Goal: Transaction & Acquisition: Purchase product/service

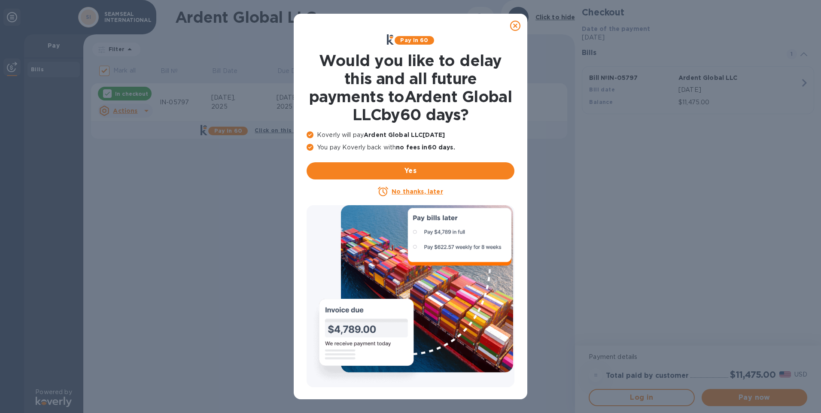
click at [407, 191] on u "No thanks, later" at bounding box center [417, 191] width 51 height 7
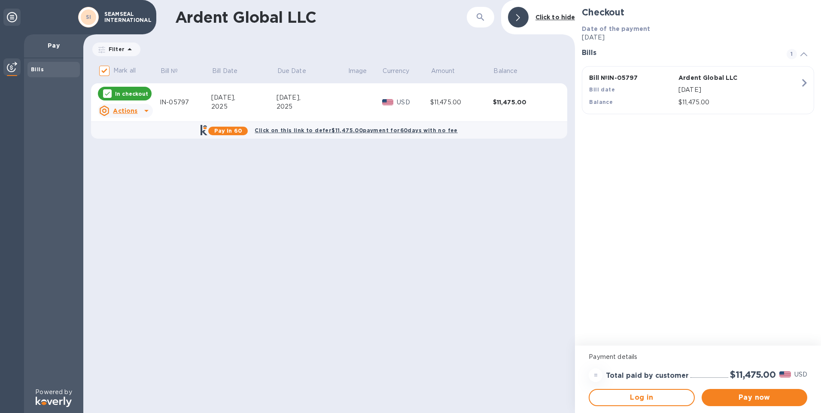
click at [145, 112] on icon at bounding box center [146, 111] width 10 height 10
click at [130, 146] on b "Open bill" at bounding box center [136, 145] width 29 height 7
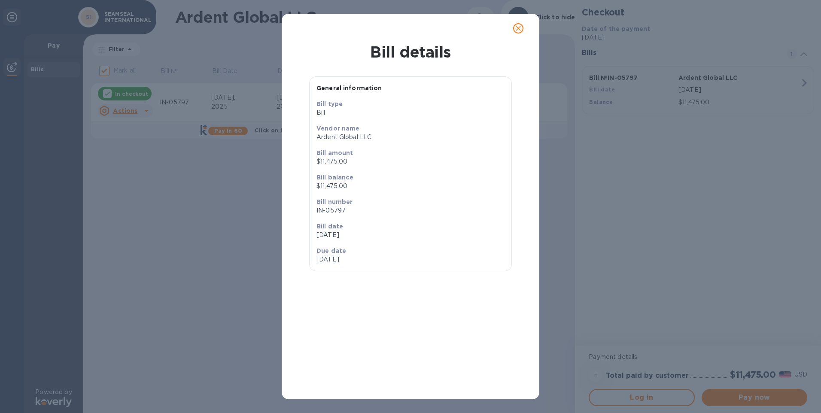
click at [517, 29] on icon "close" at bounding box center [518, 28] width 9 height 9
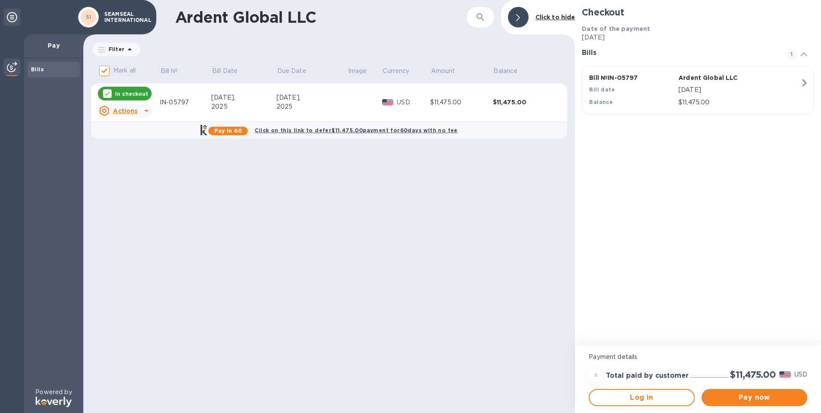
click at [119, 93] on p "In checkout" at bounding box center [131, 93] width 33 height 7
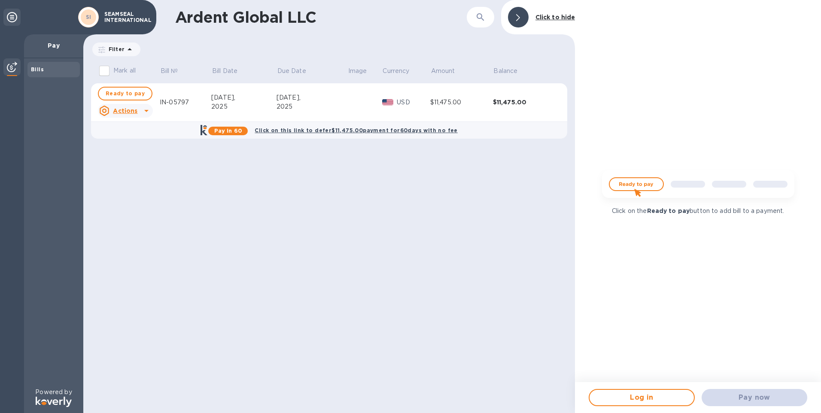
click at [643, 182] on img at bounding box center [698, 187] width 206 height 41
click at [126, 91] on span "Ready to pay" at bounding box center [125, 93] width 39 height 10
checkbox input "true"
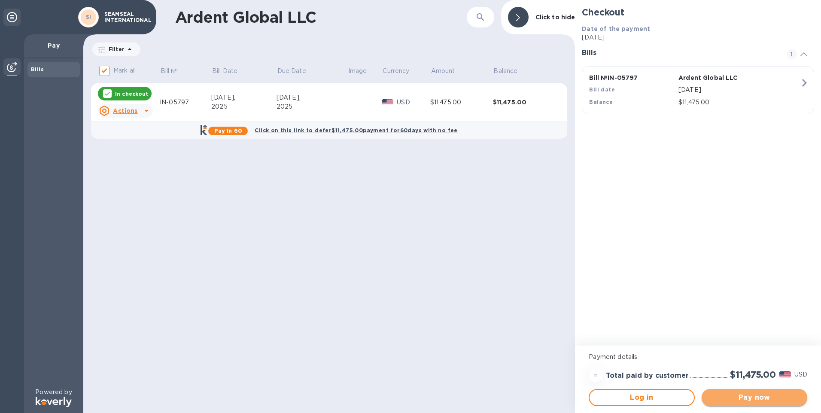
click at [754, 399] on span "Pay now" at bounding box center [755, 398] width 92 height 10
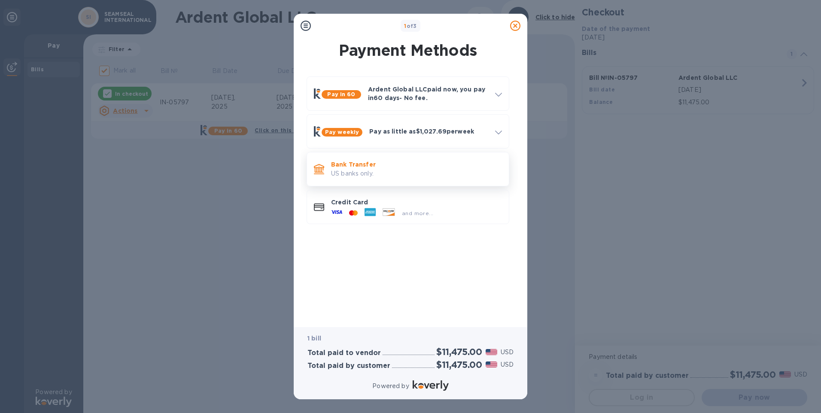
click at [354, 167] on p "Bank Transfer" at bounding box center [416, 164] width 171 height 9
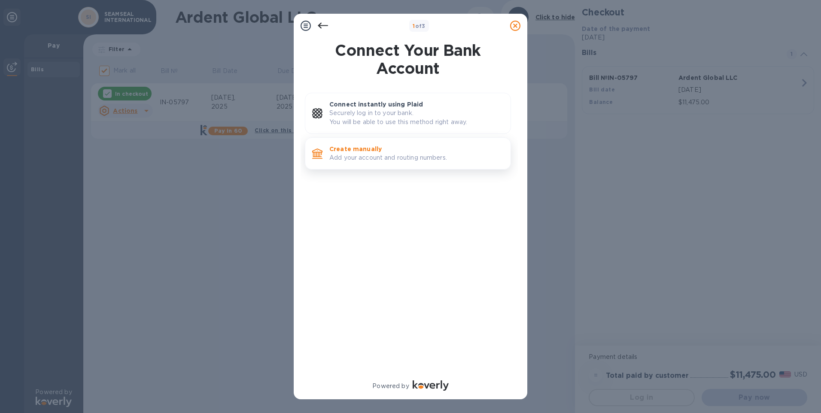
click at [361, 153] on p "Add your account and routing numbers." at bounding box center [416, 157] width 174 height 9
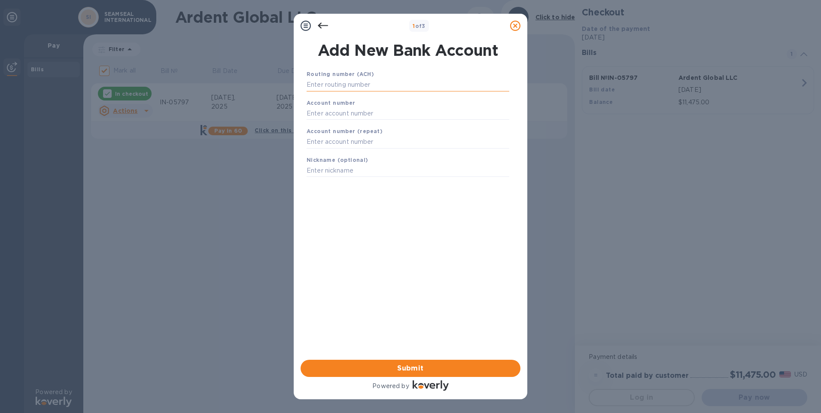
click at [326, 85] on input "text" at bounding box center [408, 85] width 203 height 13
type input "062206431"
type input "2502540"
type input "Seam Seal checking"
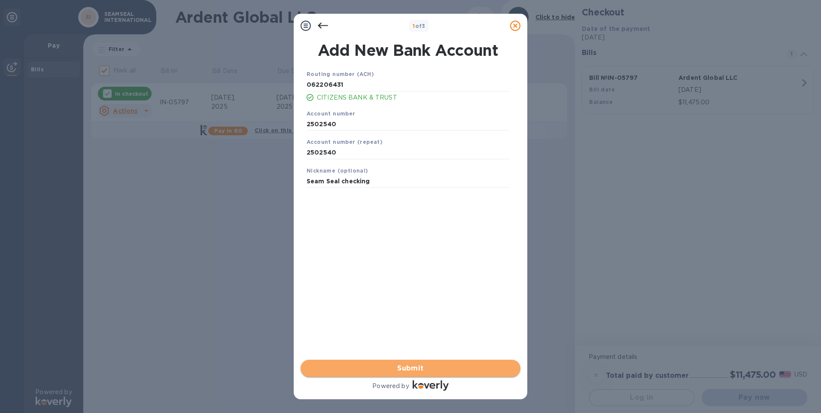
click at [376, 366] on span "Submit" at bounding box center [410, 368] width 206 height 10
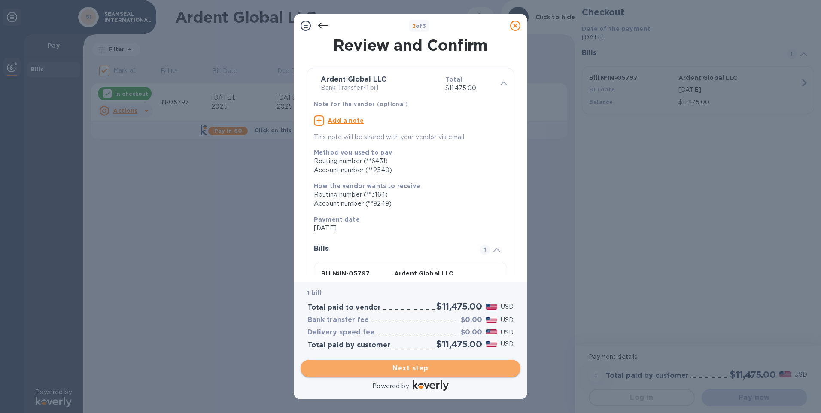
click at [398, 368] on span "Next step" at bounding box center [410, 368] width 206 height 10
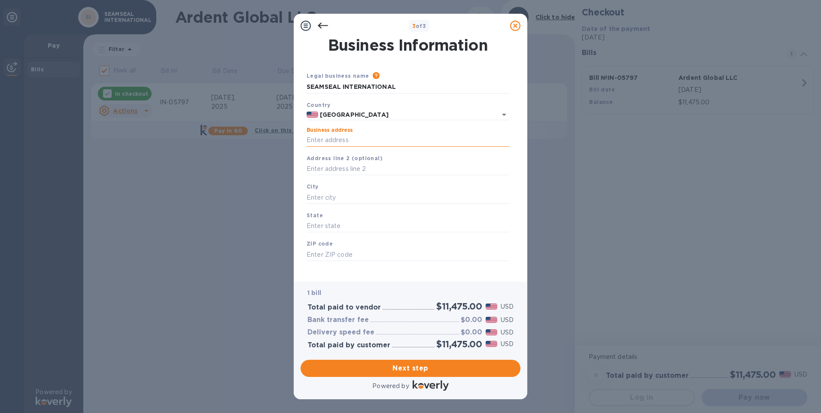
click at [336, 143] on input "Business address" at bounding box center [408, 140] width 203 height 13
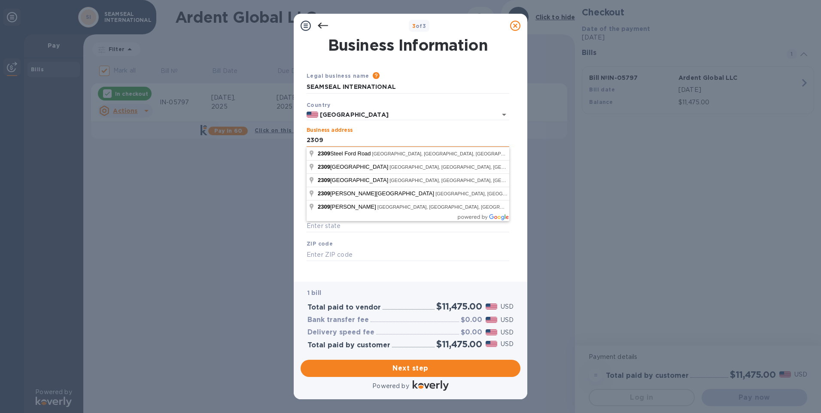
type input "2309"
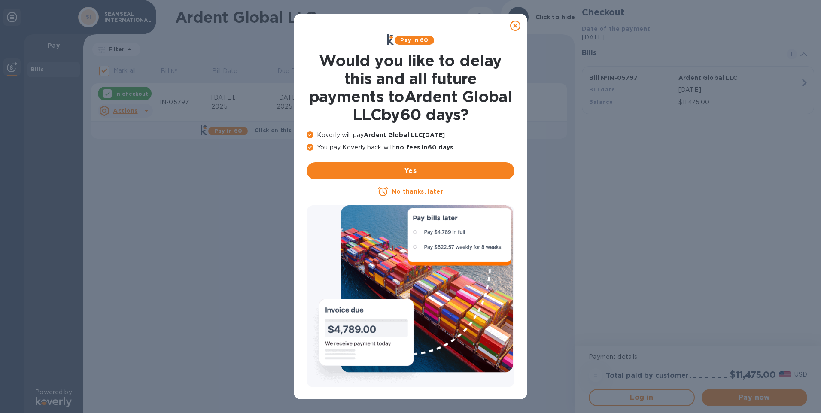
click at [404, 192] on u "No thanks, later" at bounding box center [417, 191] width 51 height 7
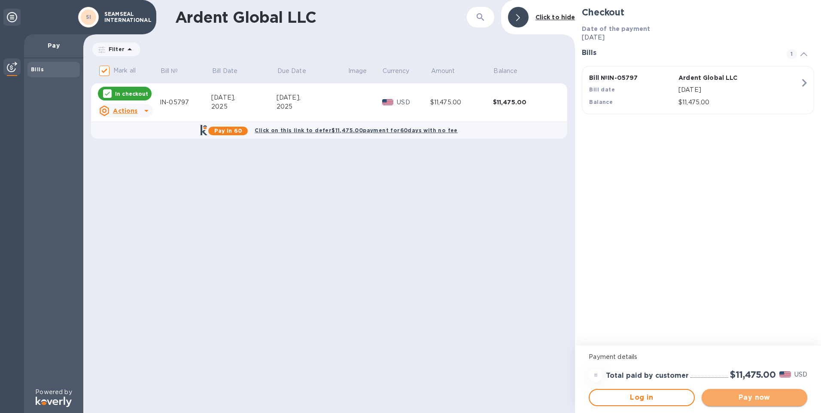
click at [764, 394] on span "Pay now" at bounding box center [755, 398] width 92 height 10
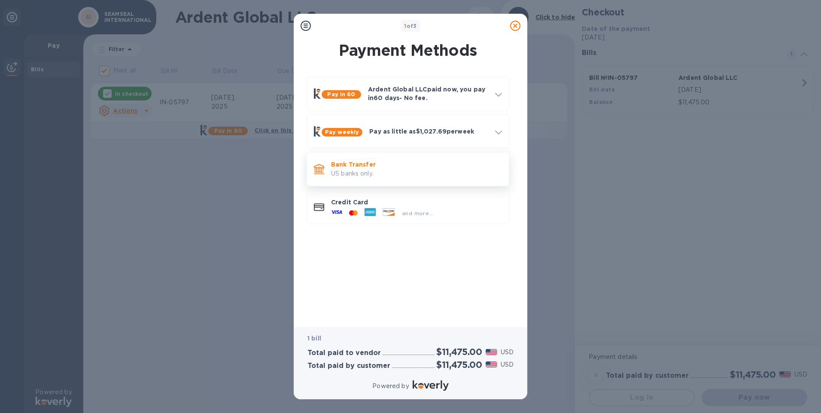
click at [337, 174] on p "US banks only." at bounding box center [416, 173] width 171 height 9
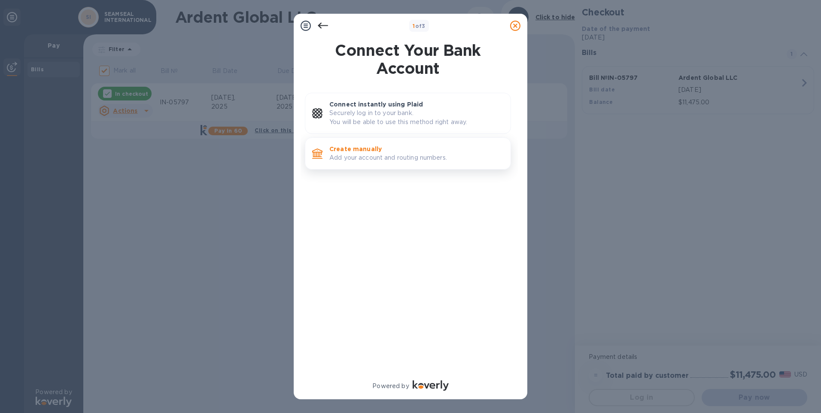
click at [356, 156] on p "Add your account and routing numbers." at bounding box center [416, 157] width 174 height 9
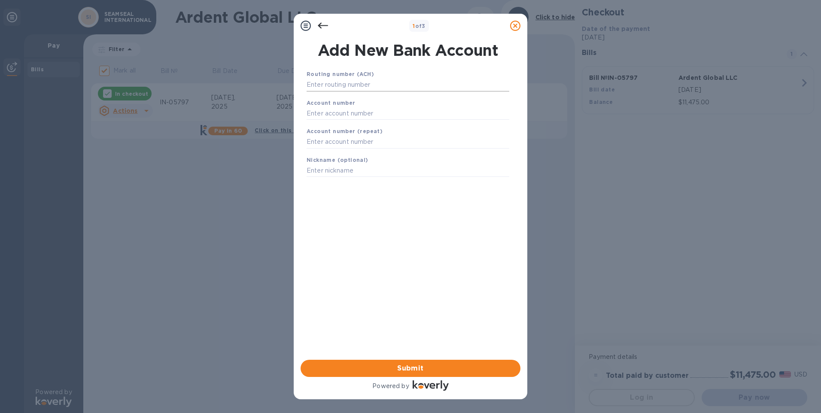
click at [352, 84] on input "text" at bounding box center [408, 85] width 203 height 13
type input "062206431"
type input "2502540"
type input "Seam Seal Checking"
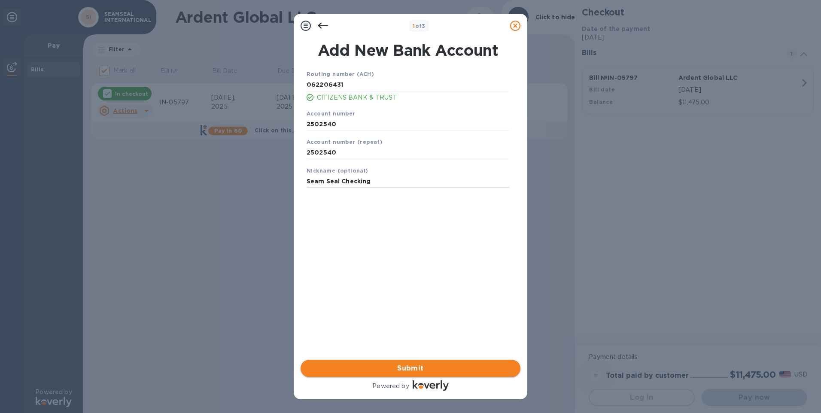
click at [409, 364] on span "Submit" at bounding box center [410, 368] width 206 height 10
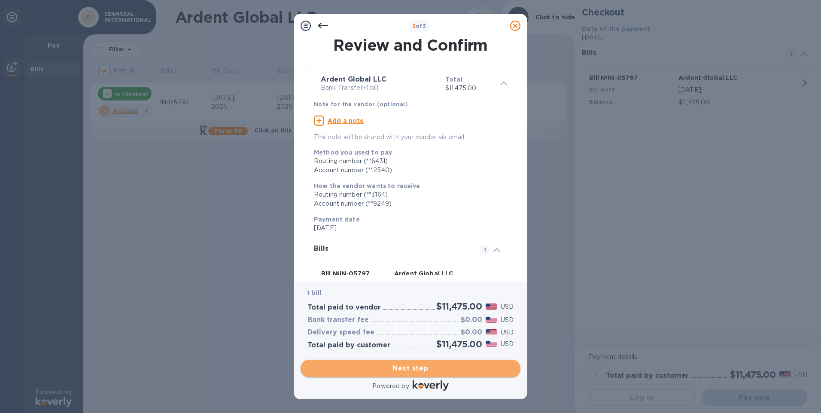
click at [397, 370] on span "Next step" at bounding box center [410, 368] width 206 height 10
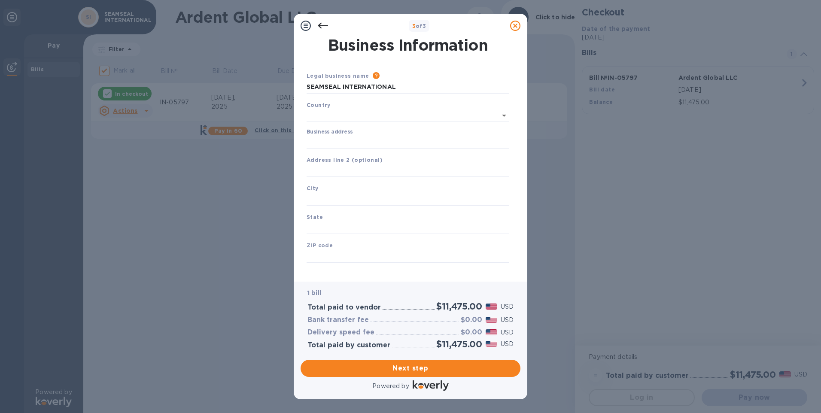
type input "[GEOGRAPHIC_DATA]"
click at [330, 137] on input "Business address" at bounding box center [408, 140] width 203 height 13
type input "[STREET_ADDRESS]"
type input "[GEOGRAPHIC_DATA]"
type input "AL"
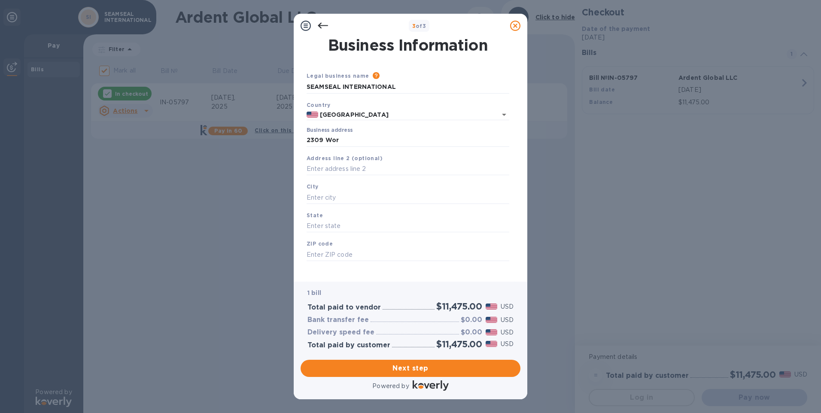
type input "35976"
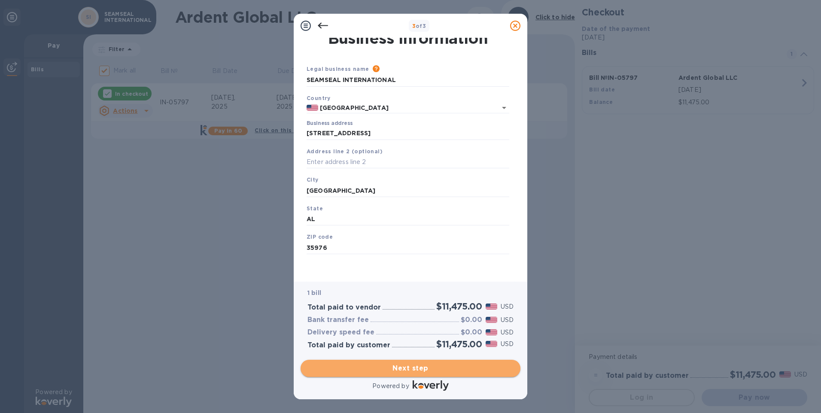
click at [401, 372] on span "Next step" at bounding box center [410, 368] width 206 height 10
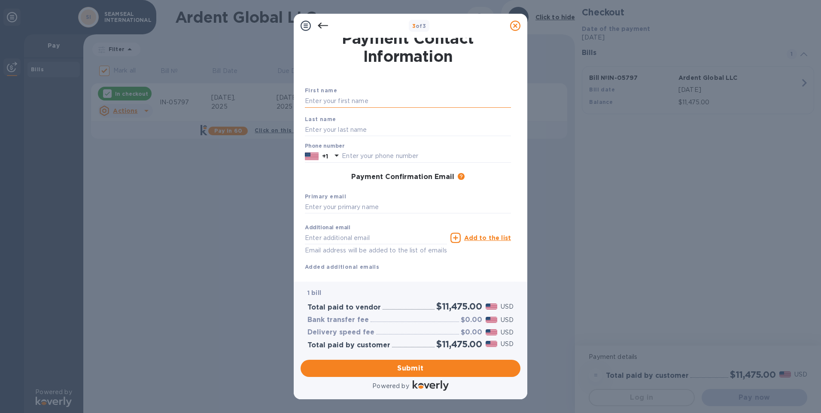
click at [328, 105] on input "text" at bounding box center [408, 101] width 206 height 13
type input "[PERSON_NAME]"
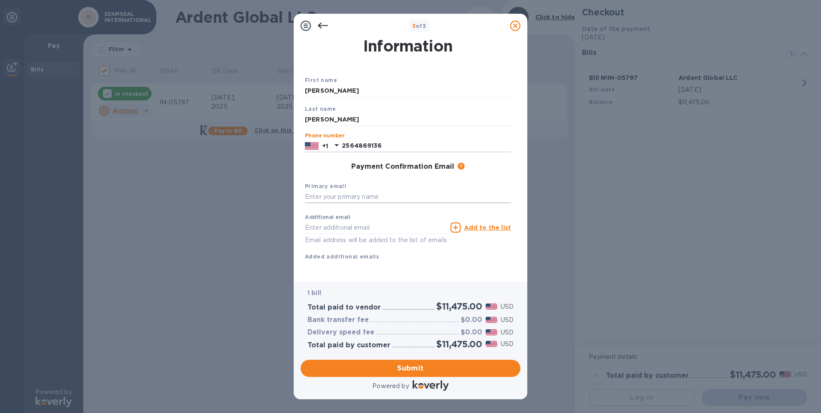
type input "2564869136"
click at [323, 191] on input "text" at bounding box center [408, 197] width 206 height 13
type input "[EMAIL_ADDRESS][DOMAIN_NAME]"
click at [329, 221] on input "text" at bounding box center [376, 227] width 142 height 13
type input "[EMAIL_ADDRESS][DOMAIN_NAME]"
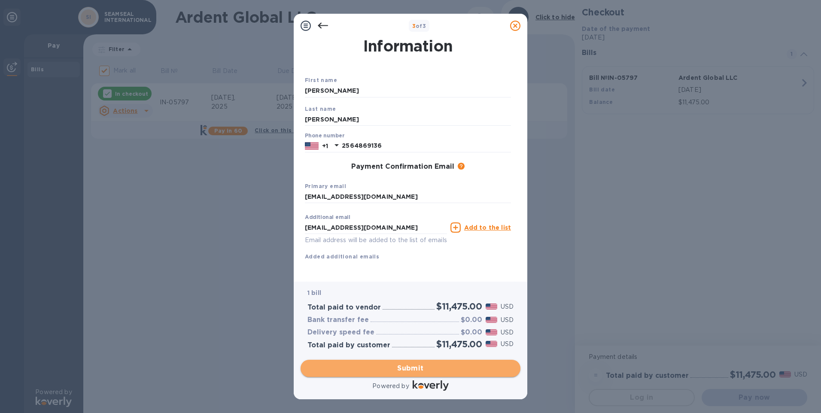
click at [392, 367] on span "Submit" at bounding box center [410, 368] width 206 height 10
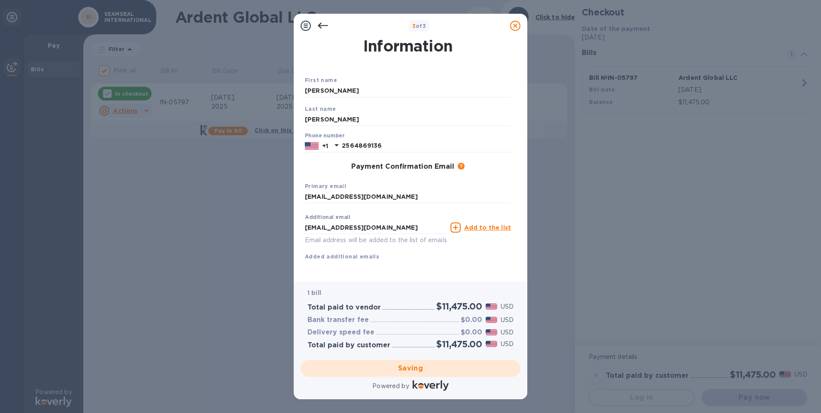
checkbox input "false"
